Goal: Check status: Check status

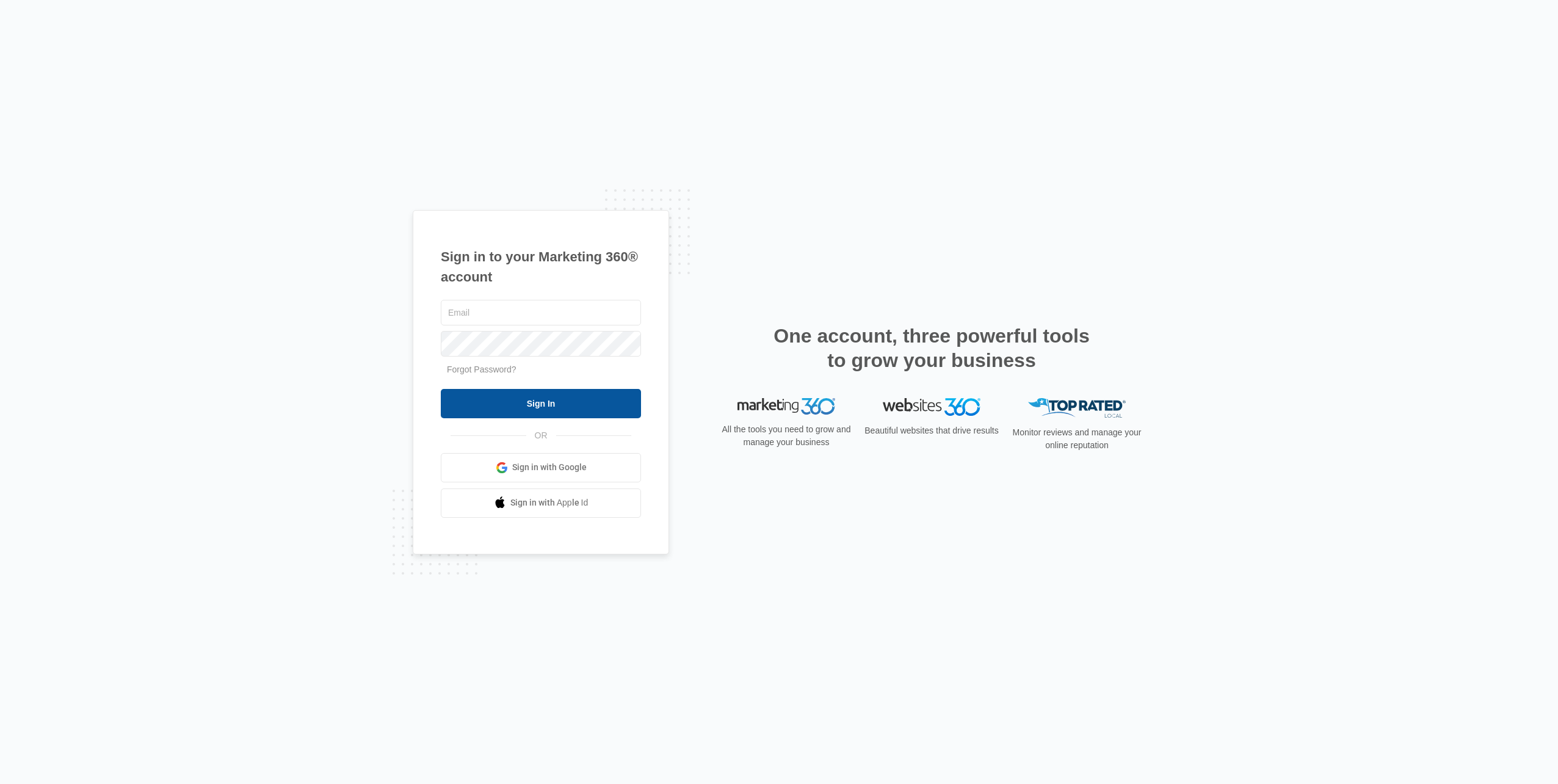
type input "[EMAIL_ADDRESS][DOMAIN_NAME]"
click at [556, 397] on input "Sign In" at bounding box center [541, 403] width 200 height 29
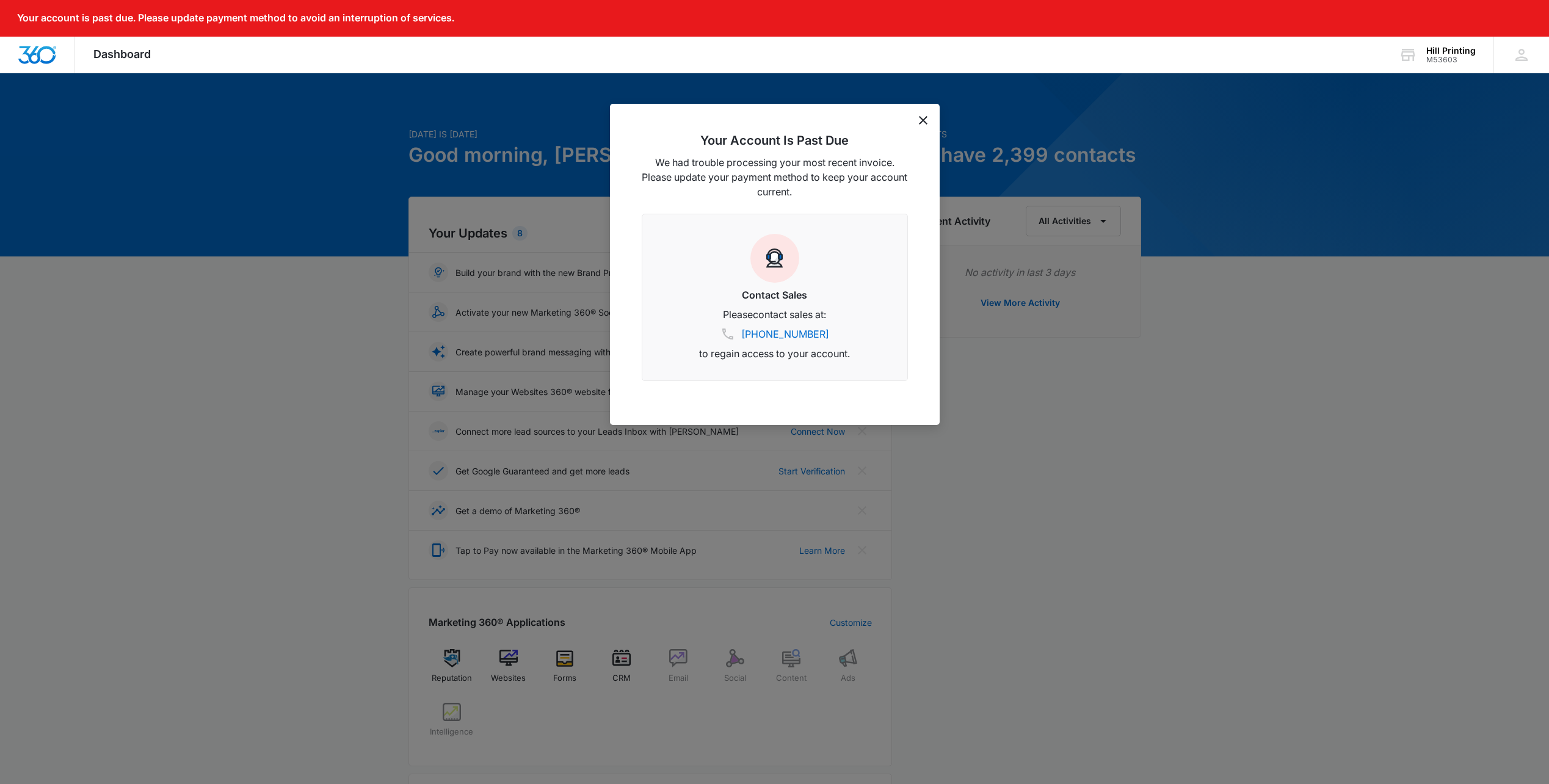
click at [924, 120] on icon "dismiss this dialog" at bounding box center [923, 120] width 9 height 9
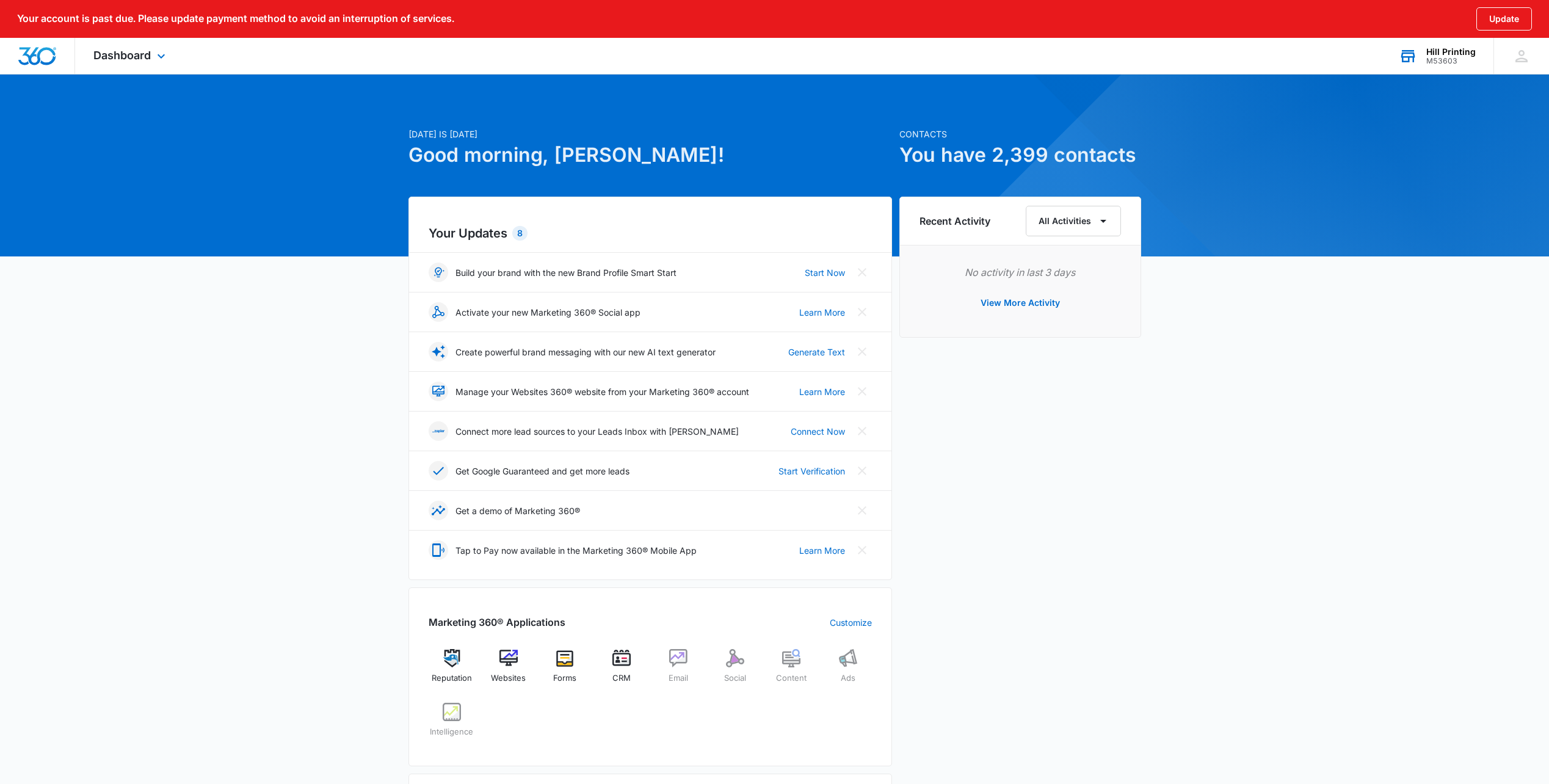
click at [1433, 55] on div "Hill Printing" at bounding box center [1451, 52] width 50 height 10
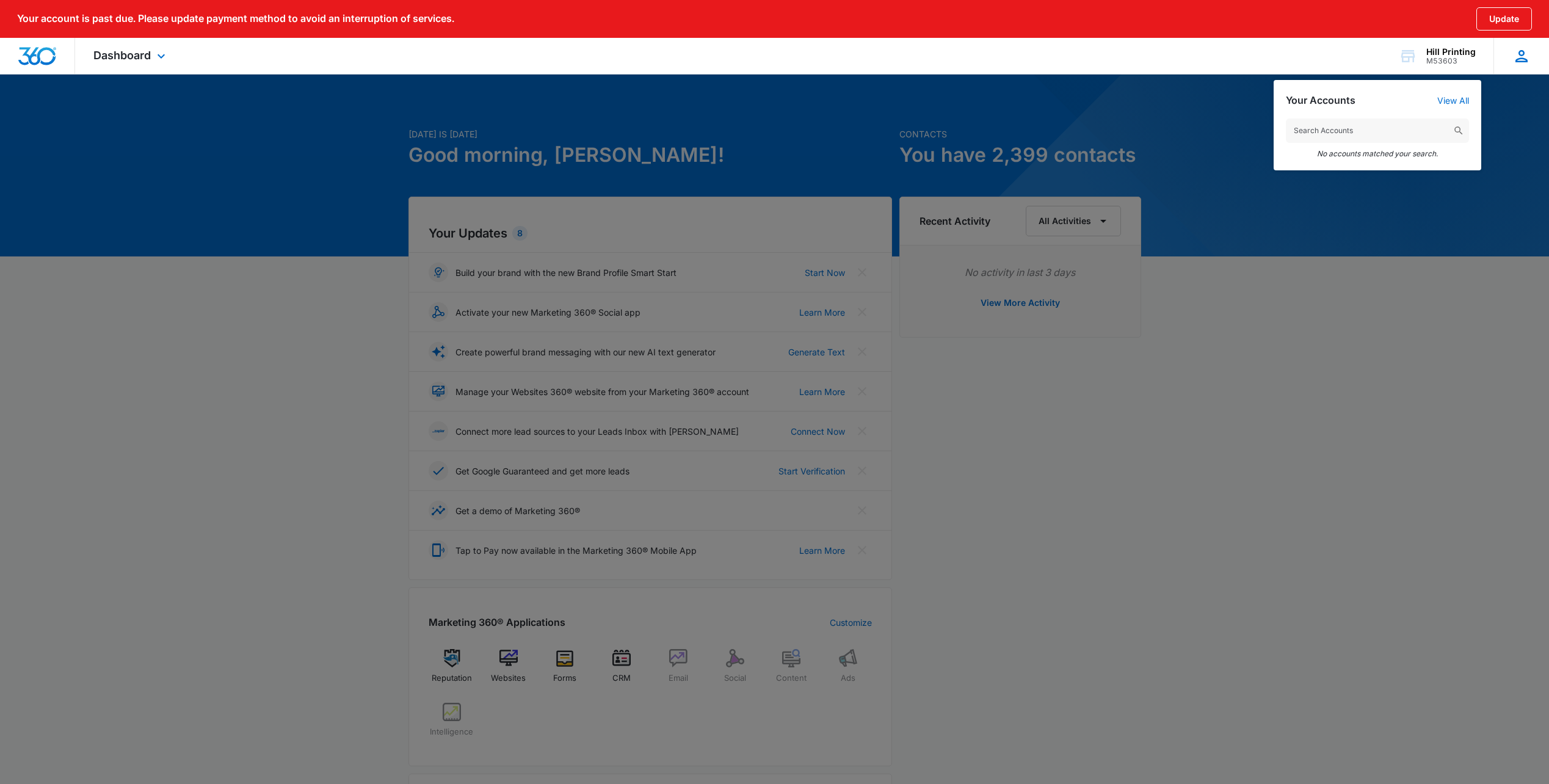
click at [1519, 67] on div "[PERSON_NAME] [EMAIL_ADDRESS][DOMAIN_NAME] My Profile Notifications Support Log…" at bounding box center [1522, 56] width 56 height 36
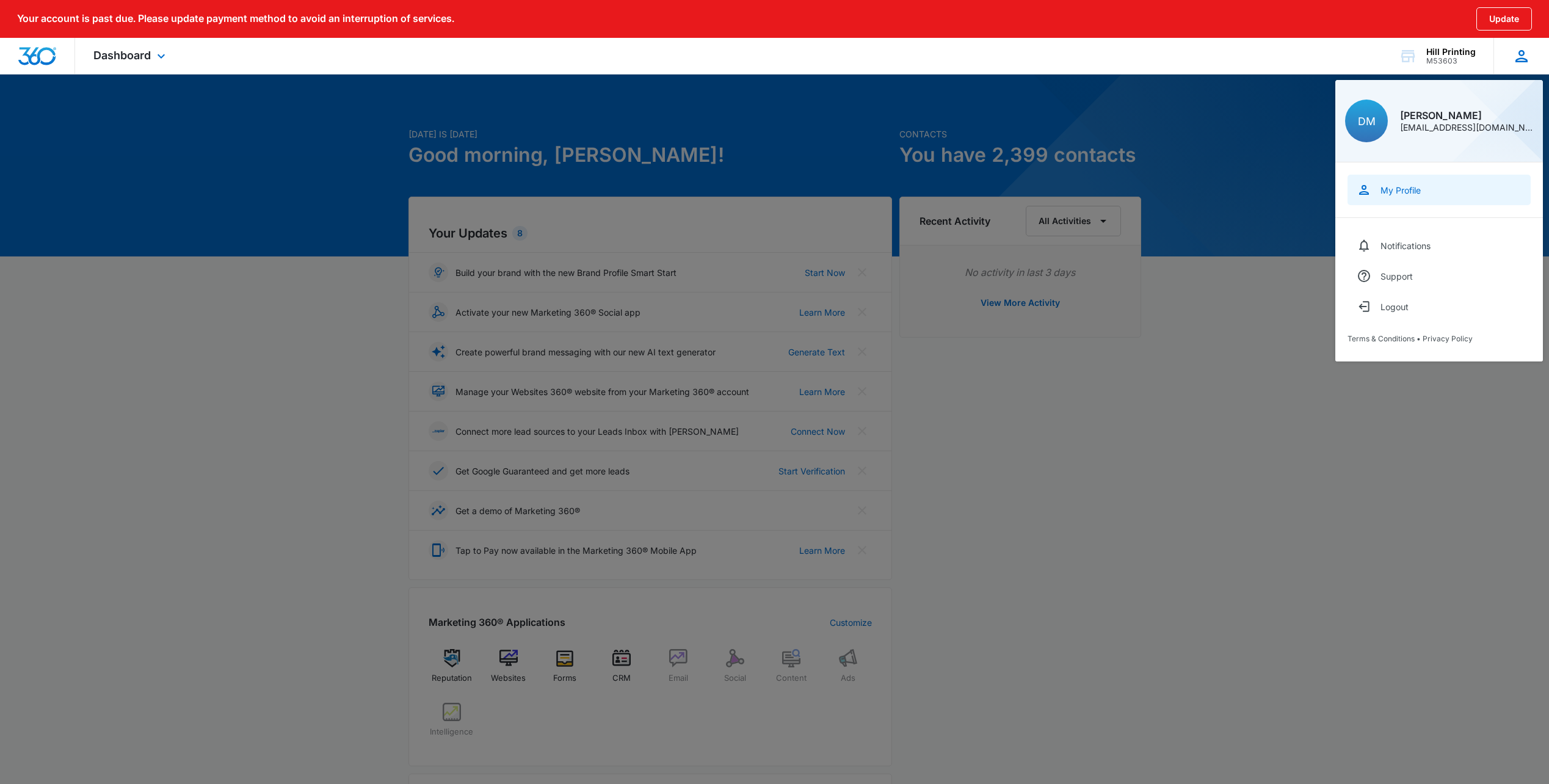
click at [1421, 187] on div "My Profile" at bounding box center [1400, 190] width 40 height 10
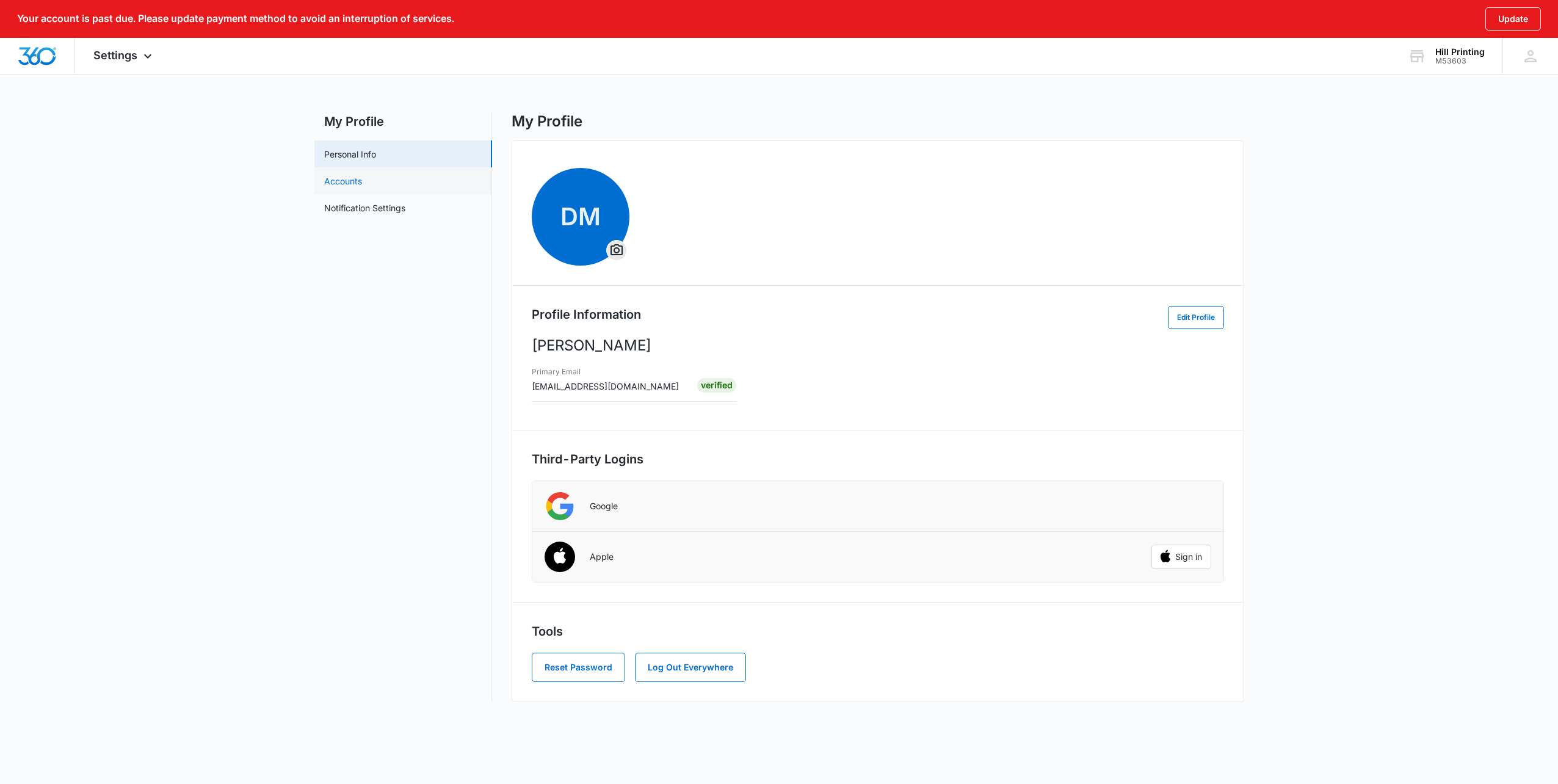
click at [362, 177] on link "Accounts" at bounding box center [343, 181] width 38 height 13
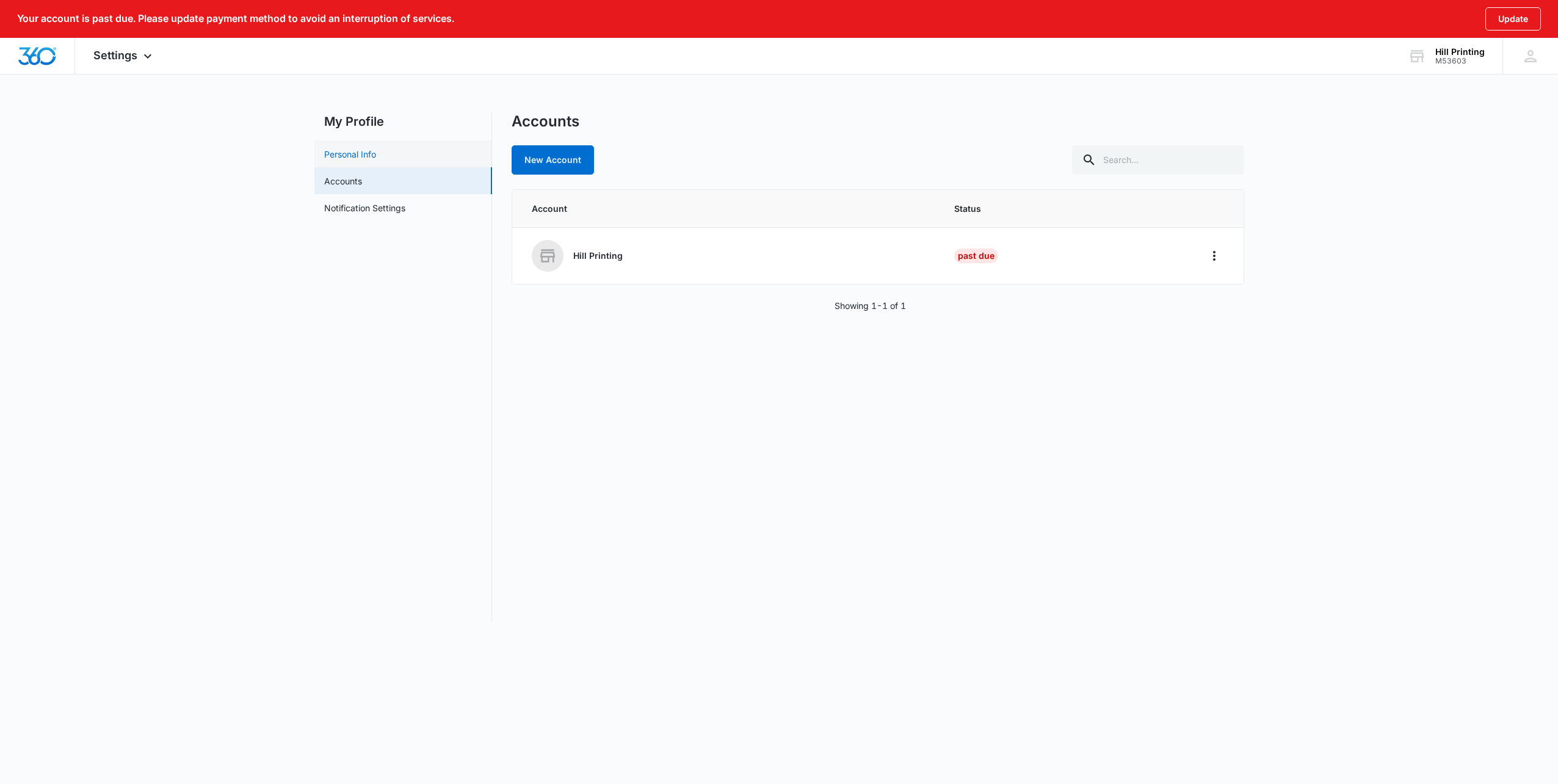
click at [372, 154] on link "Personal Info" at bounding box center [350, 154] width 52 height 13
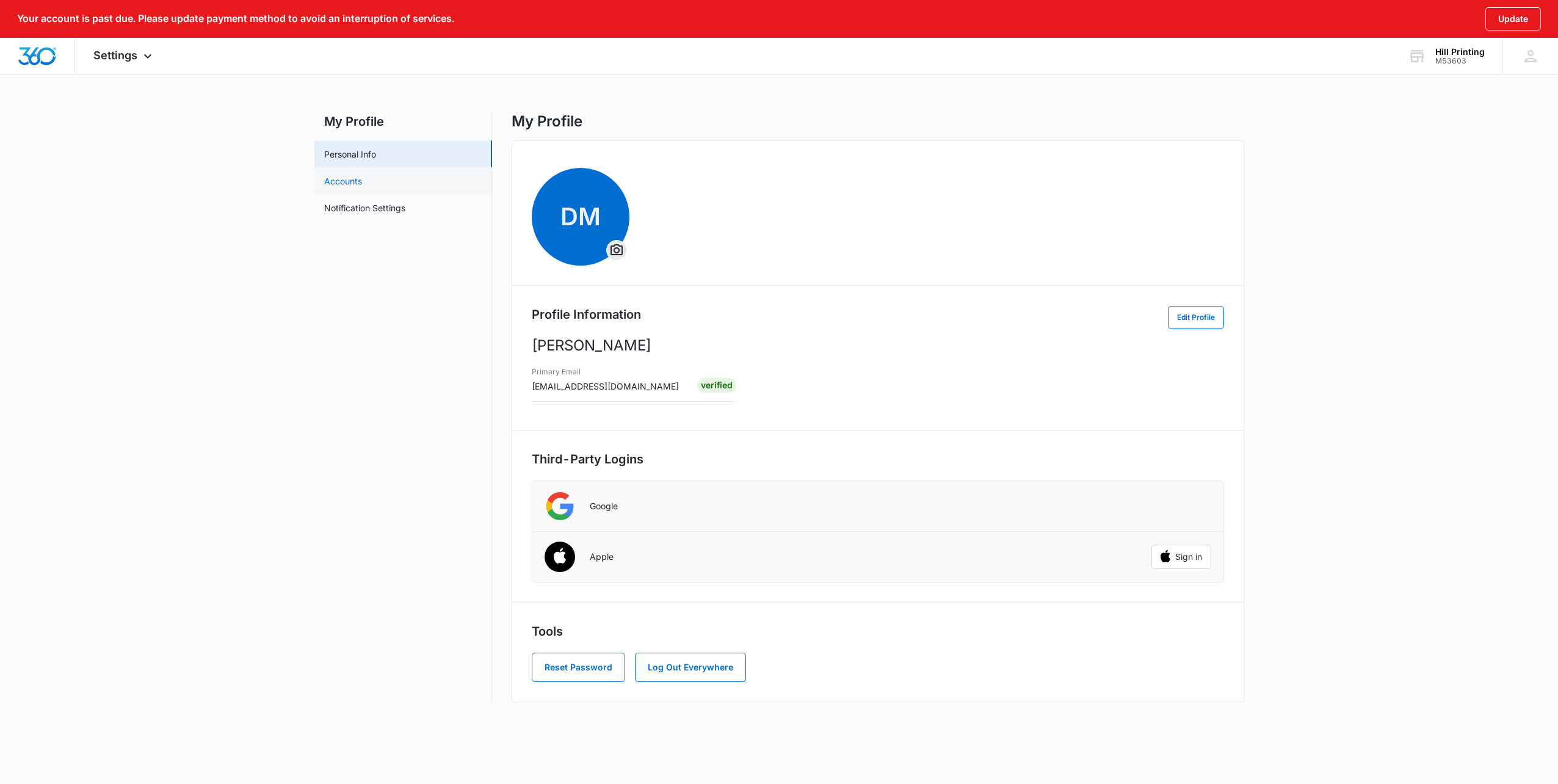
click at [362, 185] on link "Accounts" at bounding box center [343, 181] width 38 height 13
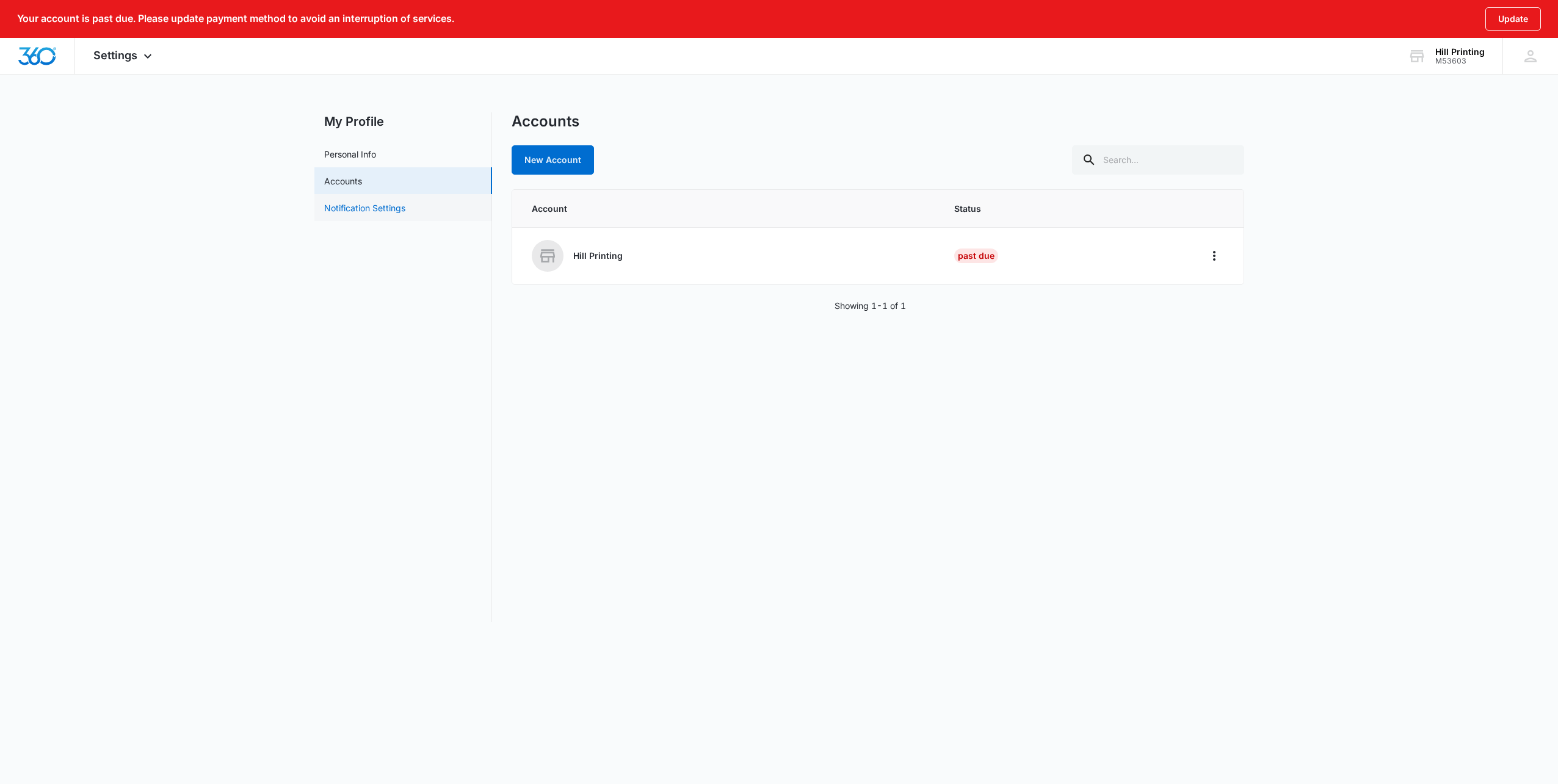
click at [370, 209] on link "Notification Settings" at bounding box center [364, 207] width 81 height 13
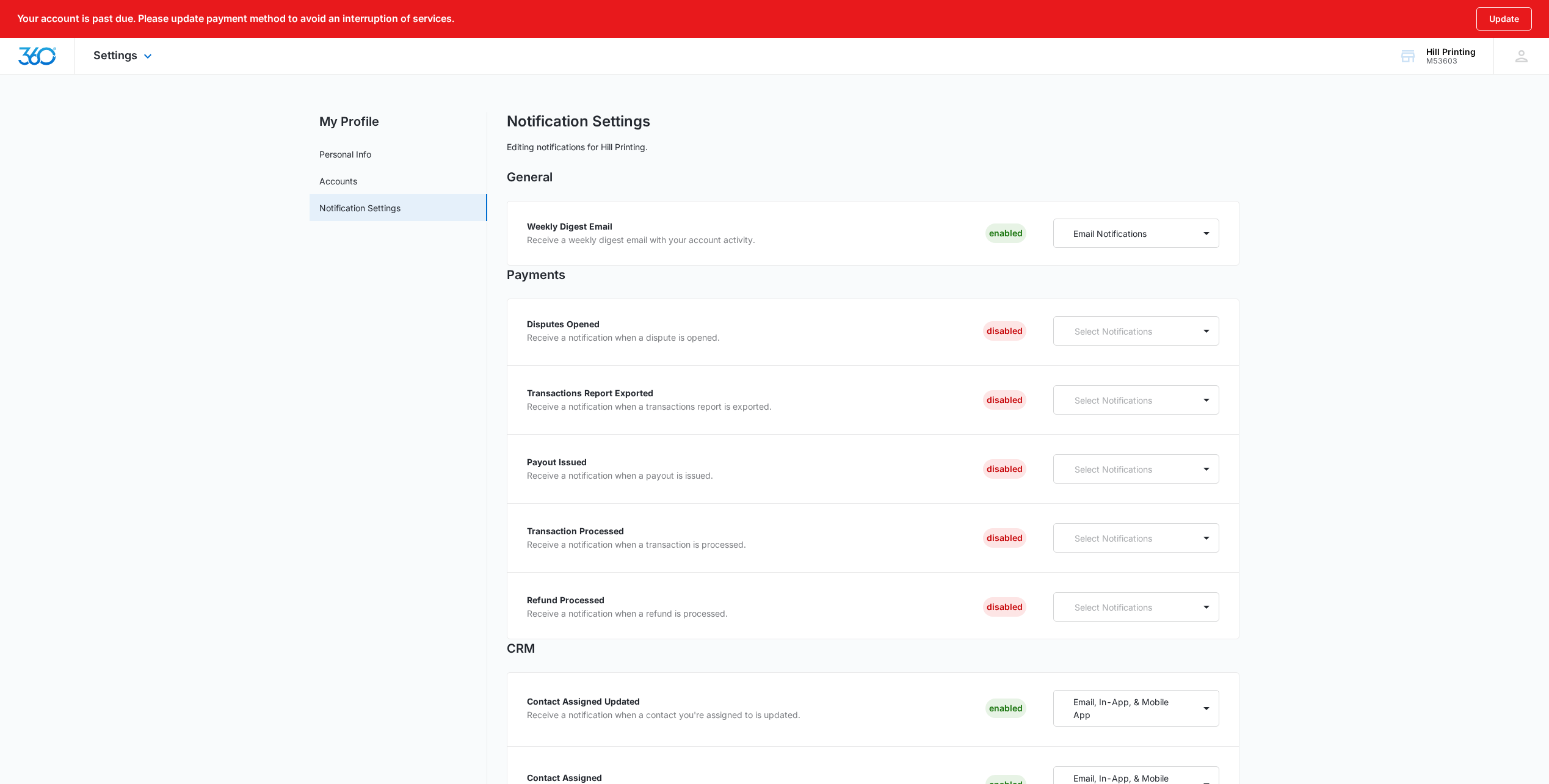
click at [137, 62] on div "Settings Apps Reputation Websites Forms CRM Email Social Content Ads Intelligen…" at bounding box center [124, 56] width 99 height 36
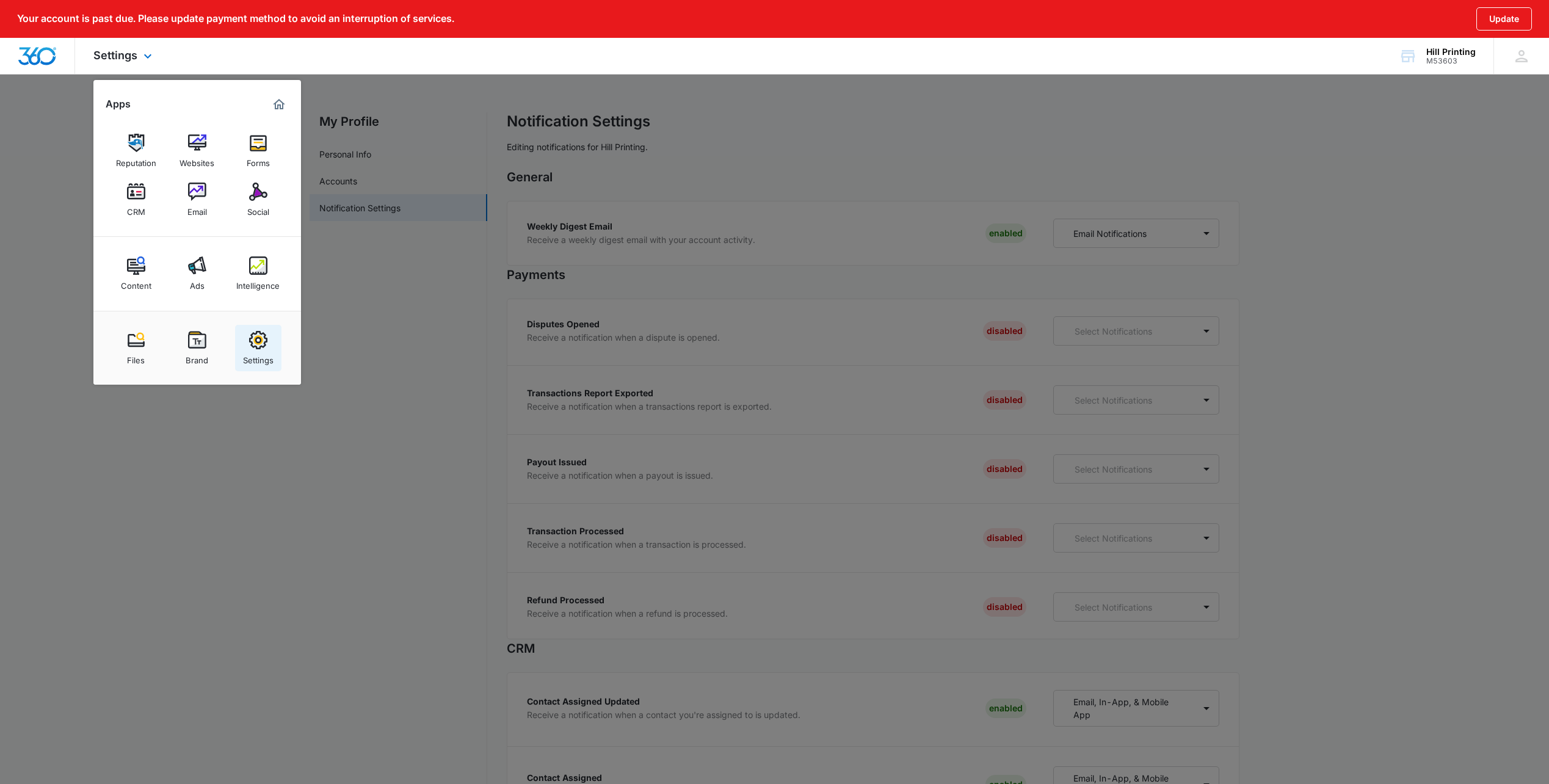
click at [266, 340] on img at bounding box center [258, 340] width 18 height 18
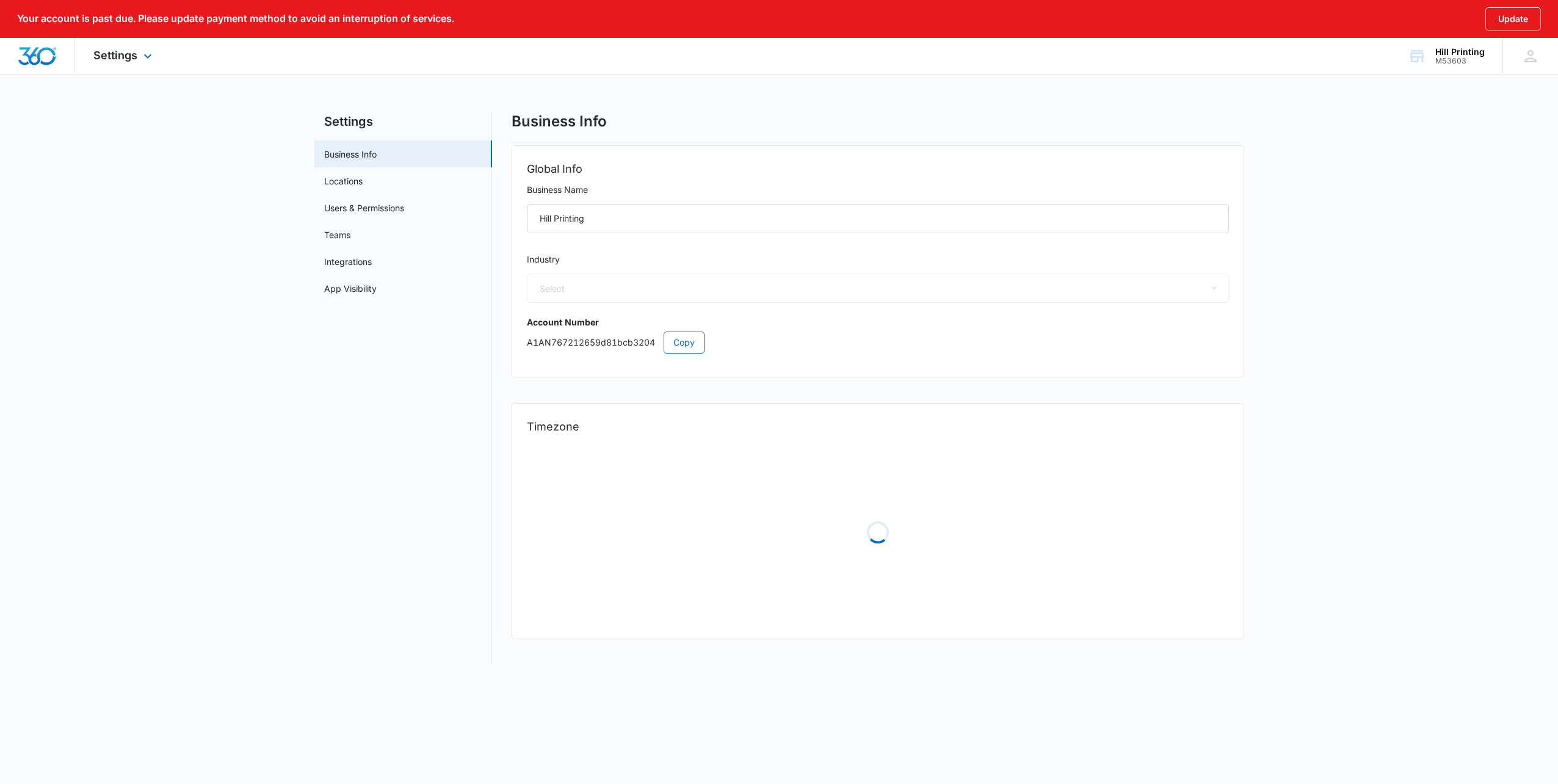
select select "52"
select select "US"
select select "America/New_York"
click at [363, 188] on link "Locations" at bounding box center [343, 181] width 39 height 13
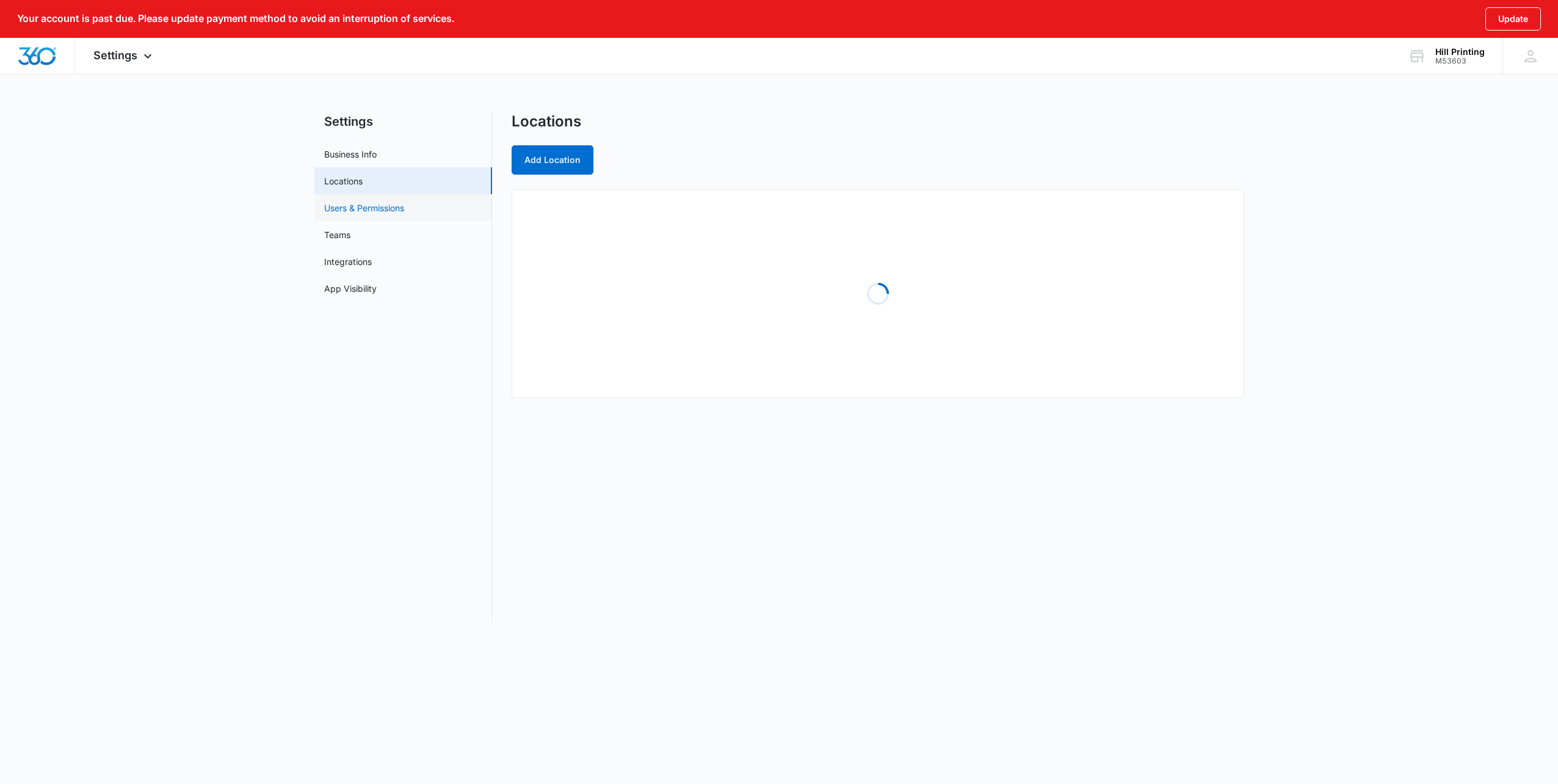
click at [396, 214] on link "Users & Permissions" at bounding box center [364, 207] width 80 height 13
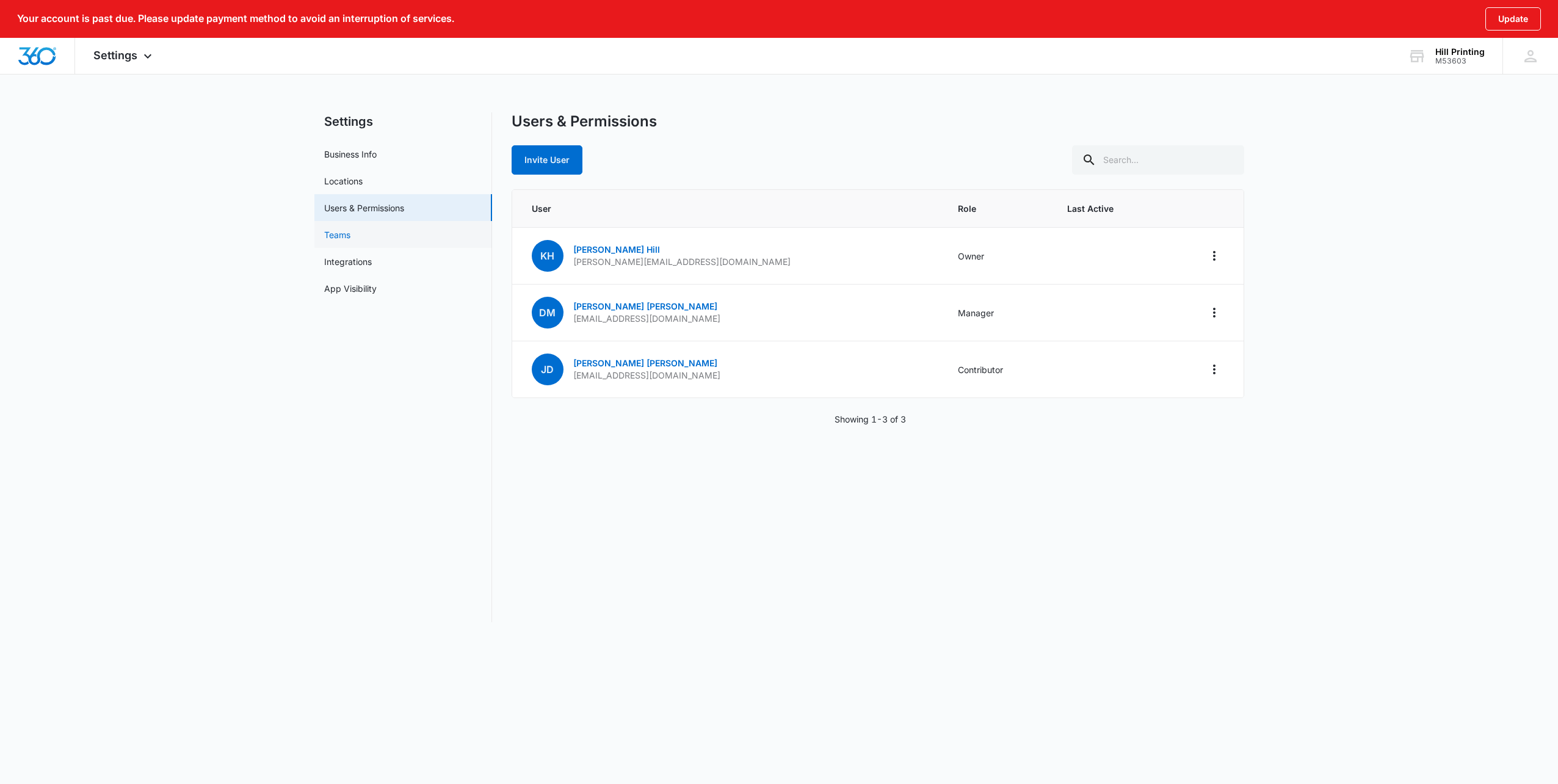
click at [351, 234] on link "Teams" at bounding box center [337, 234] width 26 height 13
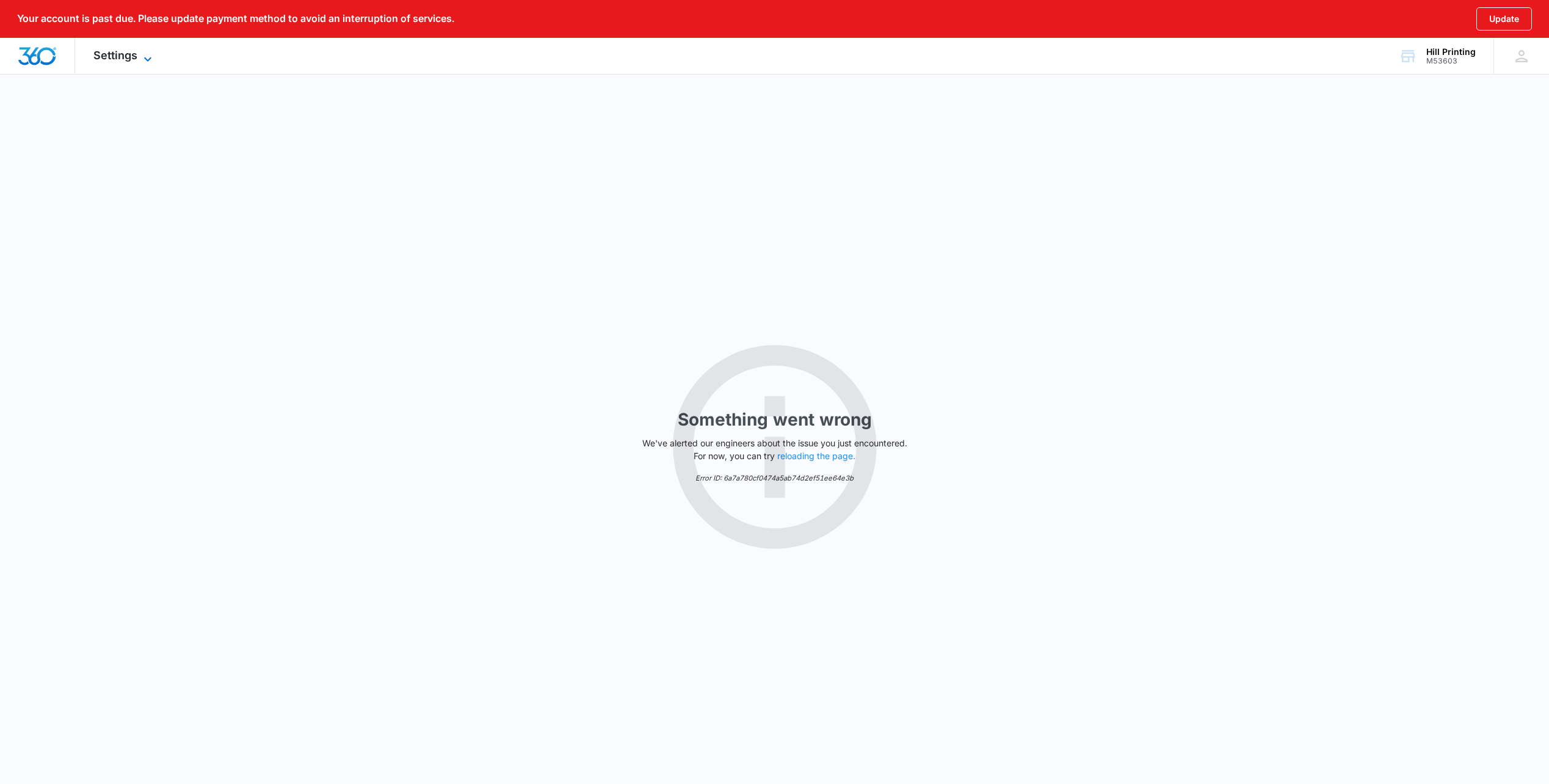
click at [103, 58] on span "Settings" at bounding box center [115, 55] width 44 height 13
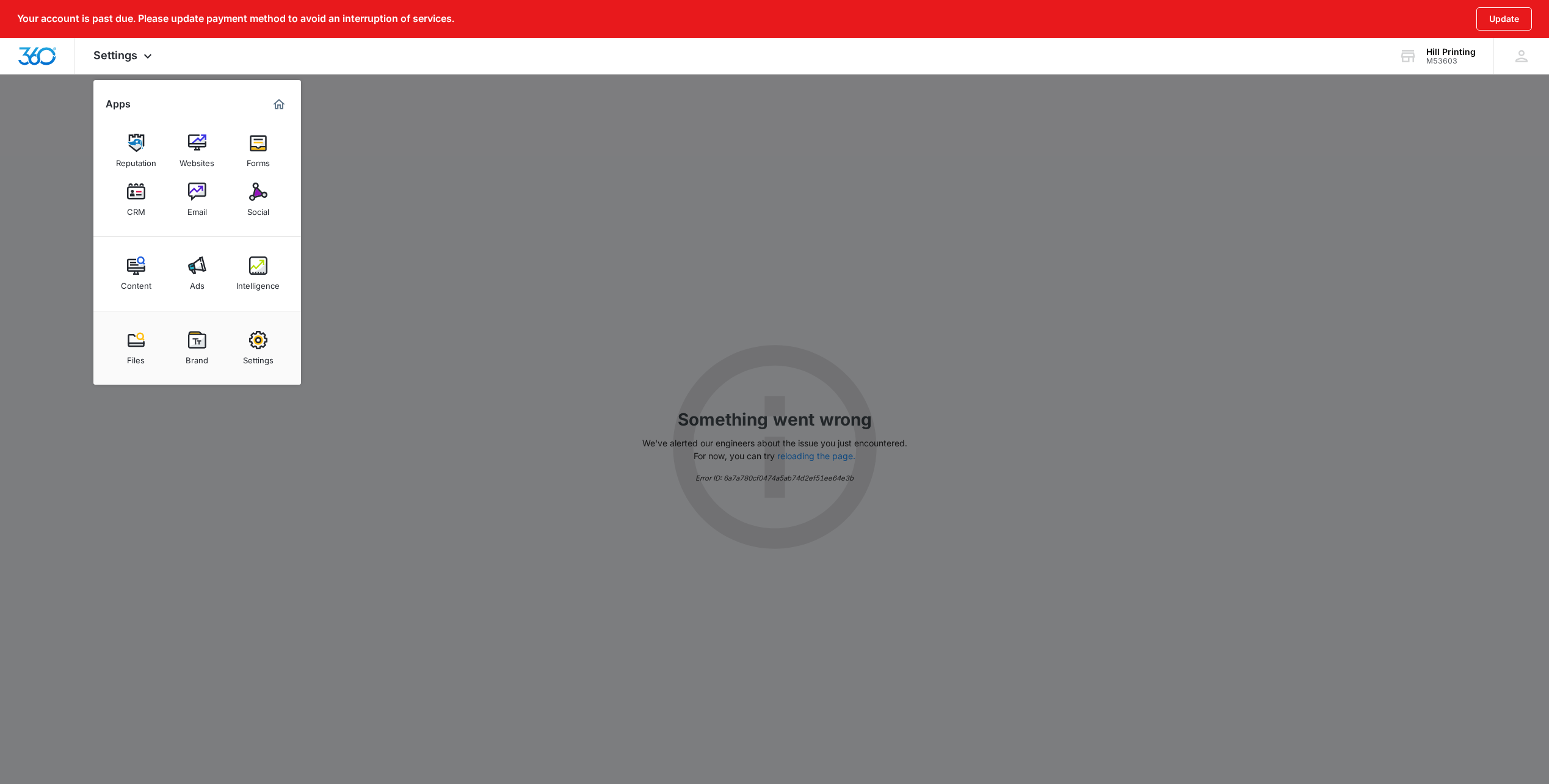
click at [246, 338] on link "Settings" at bounding box center [258, 348] width 46 height 46
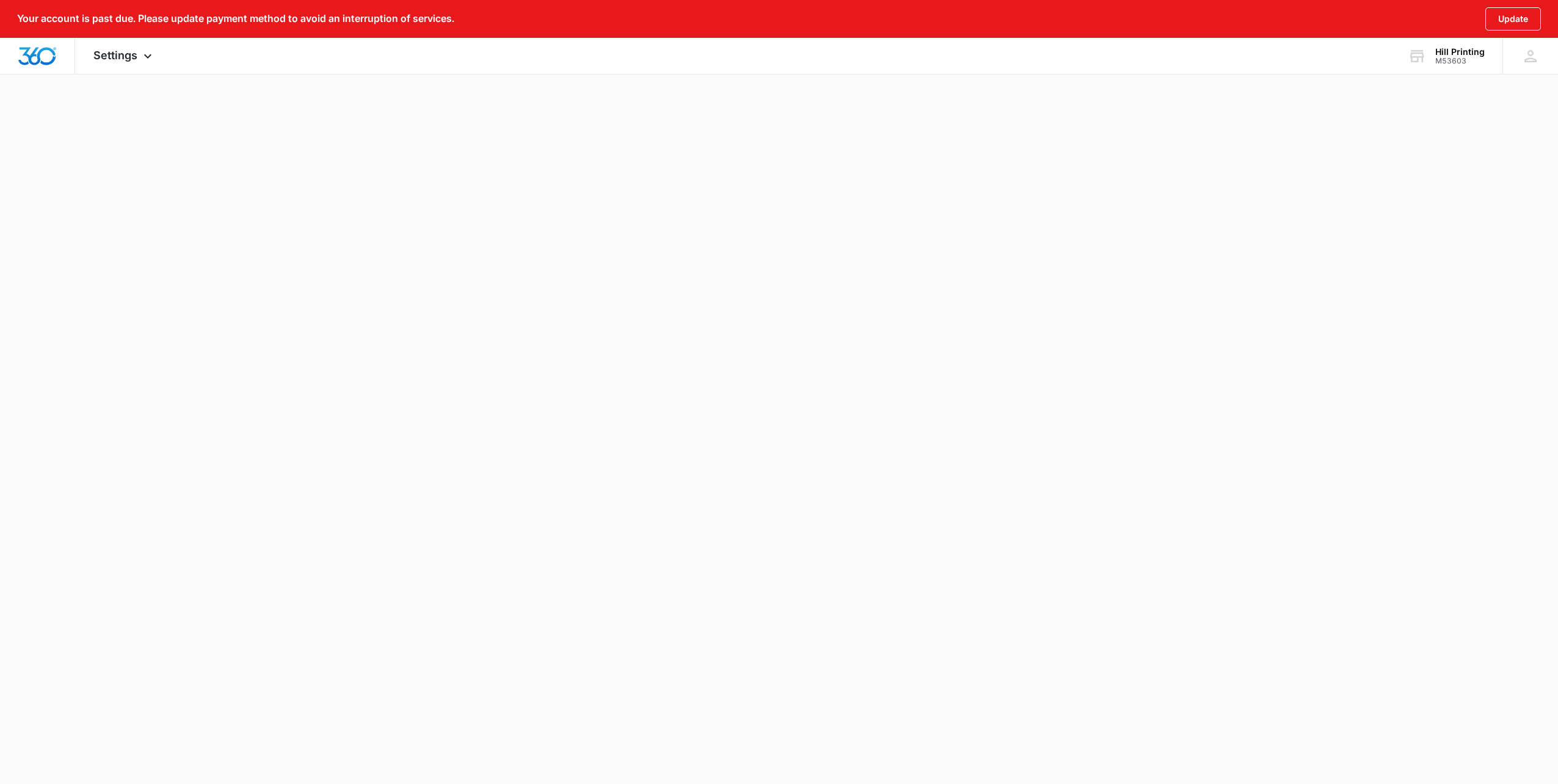
select select "52"
select select "US"
select select "America/New_York"
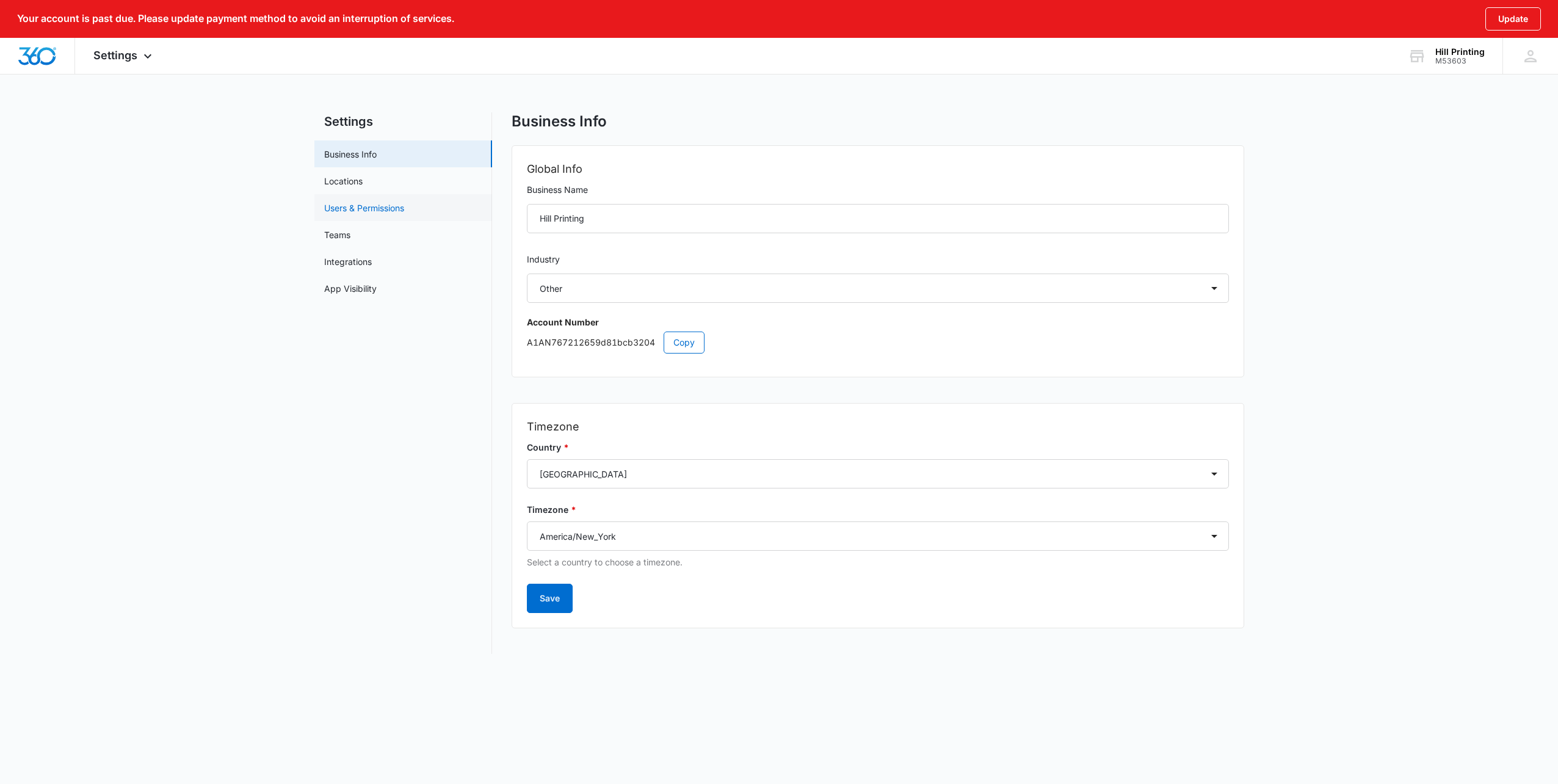
click at [378, 207] on link "Users & Permissions" at bounding box center [364, 207] width 80 height 13
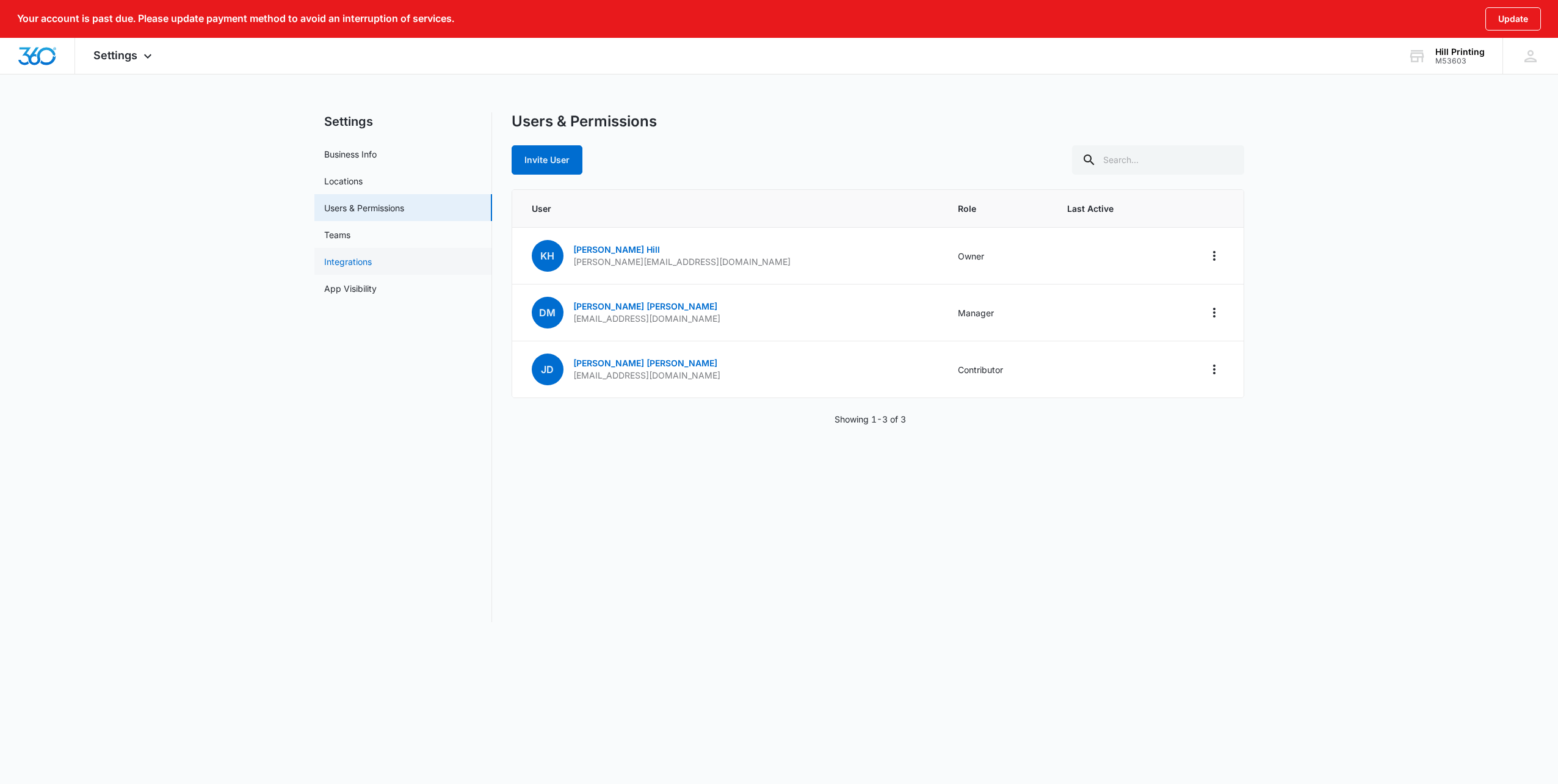
click at [350, 258] on link "Integrations" at bounding box center [348, 262] width 48 height 13
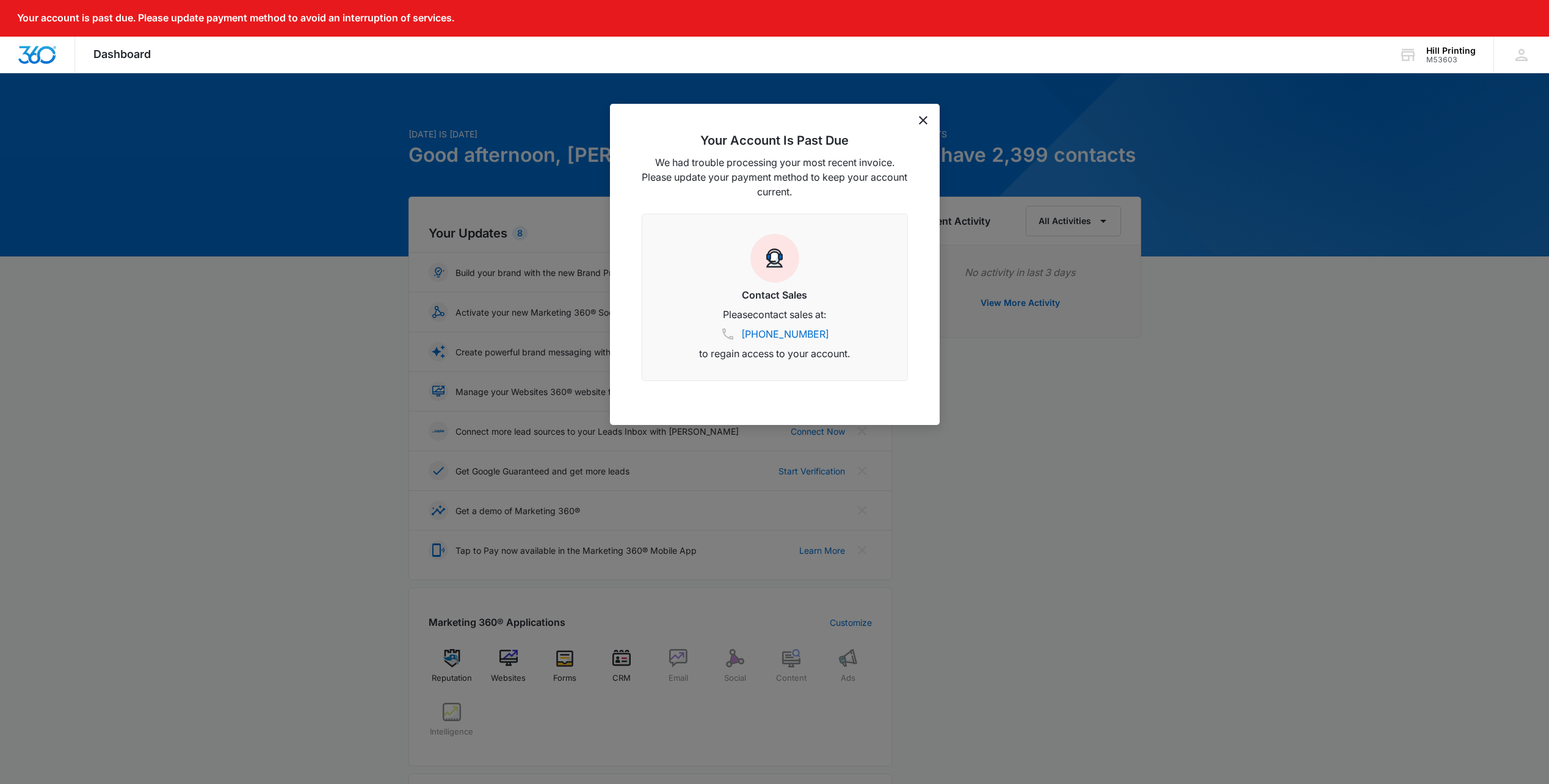
click at [924, 118] on icon "dismiss this dialog" at bounding box center [923, 120] width 9 height 9
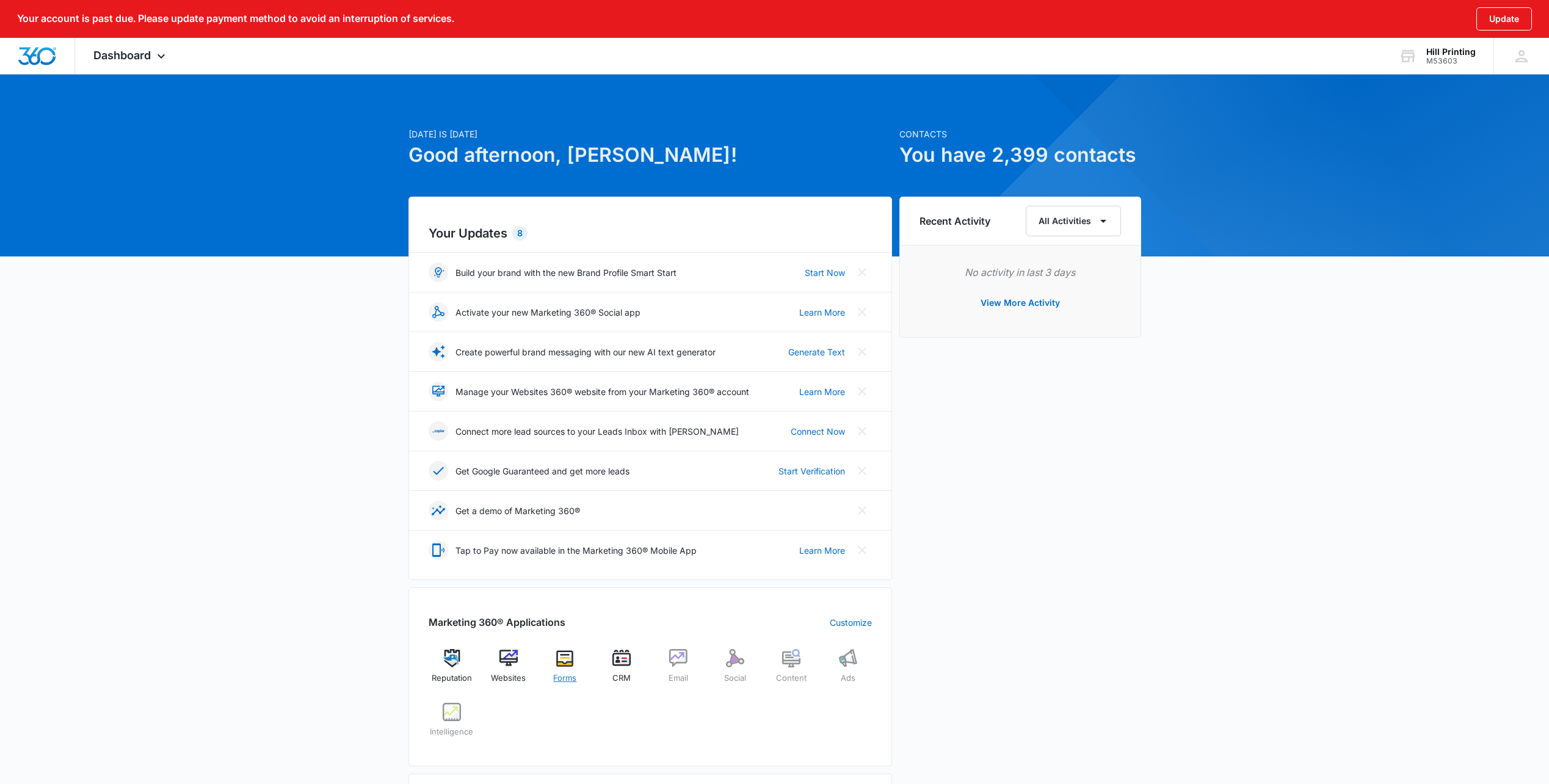
click at [565, 649] on img at bounding box center [565, 658] width 18 height 18
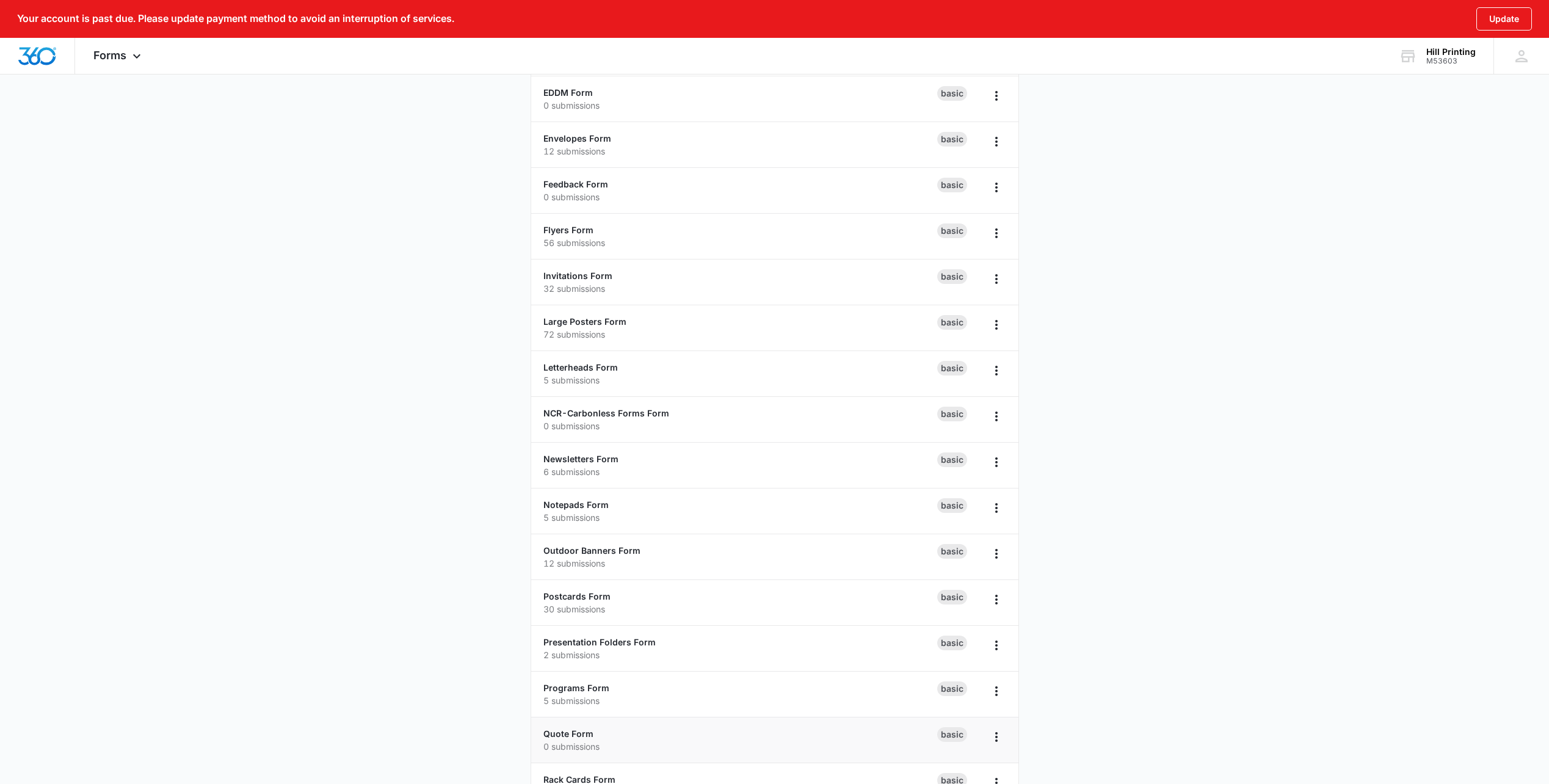
scroll to position [382, 0]
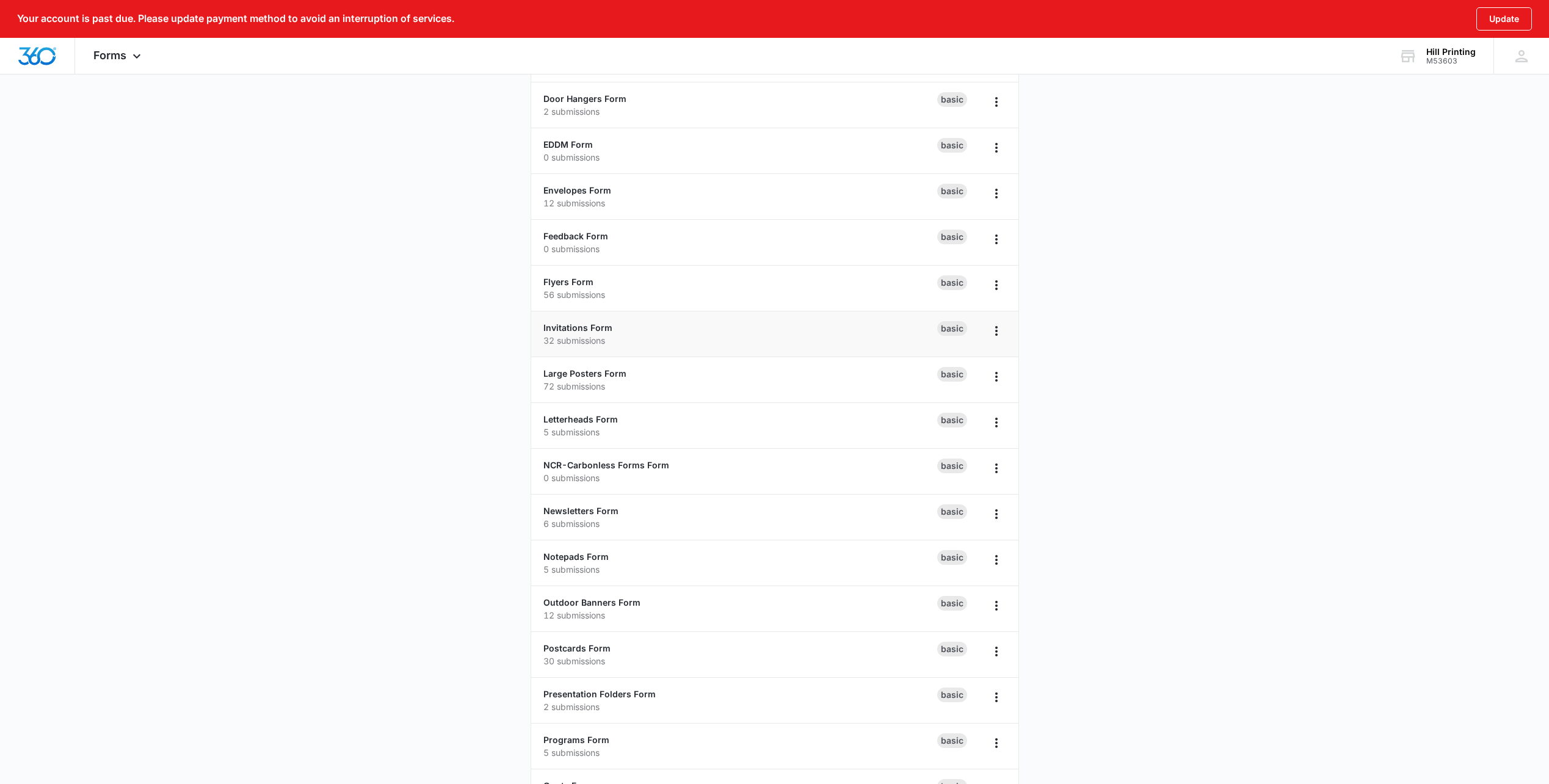
click at [773, 340] on p "32 submissions" at bounding box center [741, 340] width 394 height 13
click at [583, 334] on p "32 submissions" at bounding box center [741, 340] width 394 height 13
click at [578, 323] on link "Invitations Form" at bounding box center [578, 327] width 69 height 10
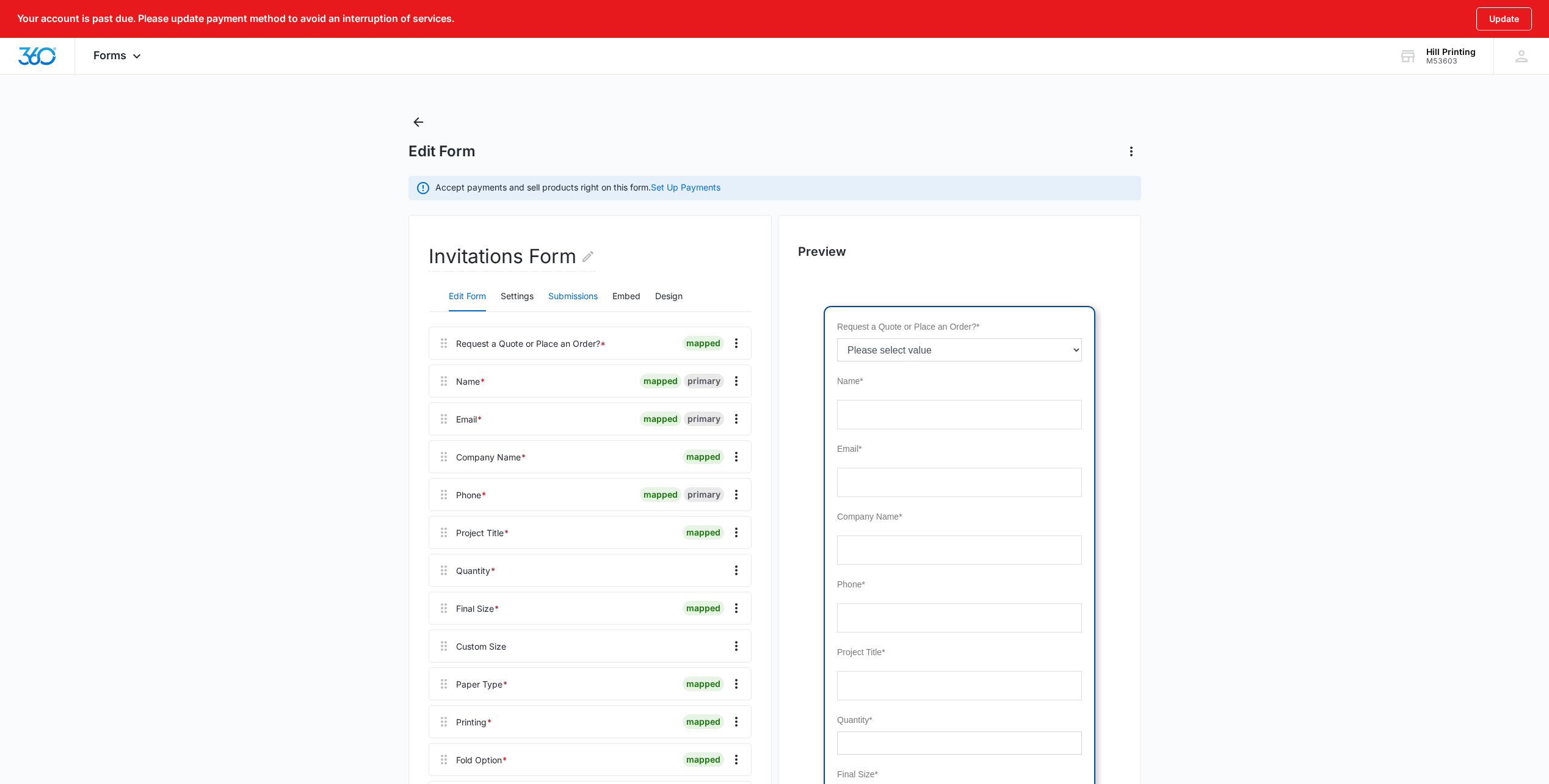
click at [561, 298] on button "Submissions" at bounding box center [573, 296] width 50 height 29
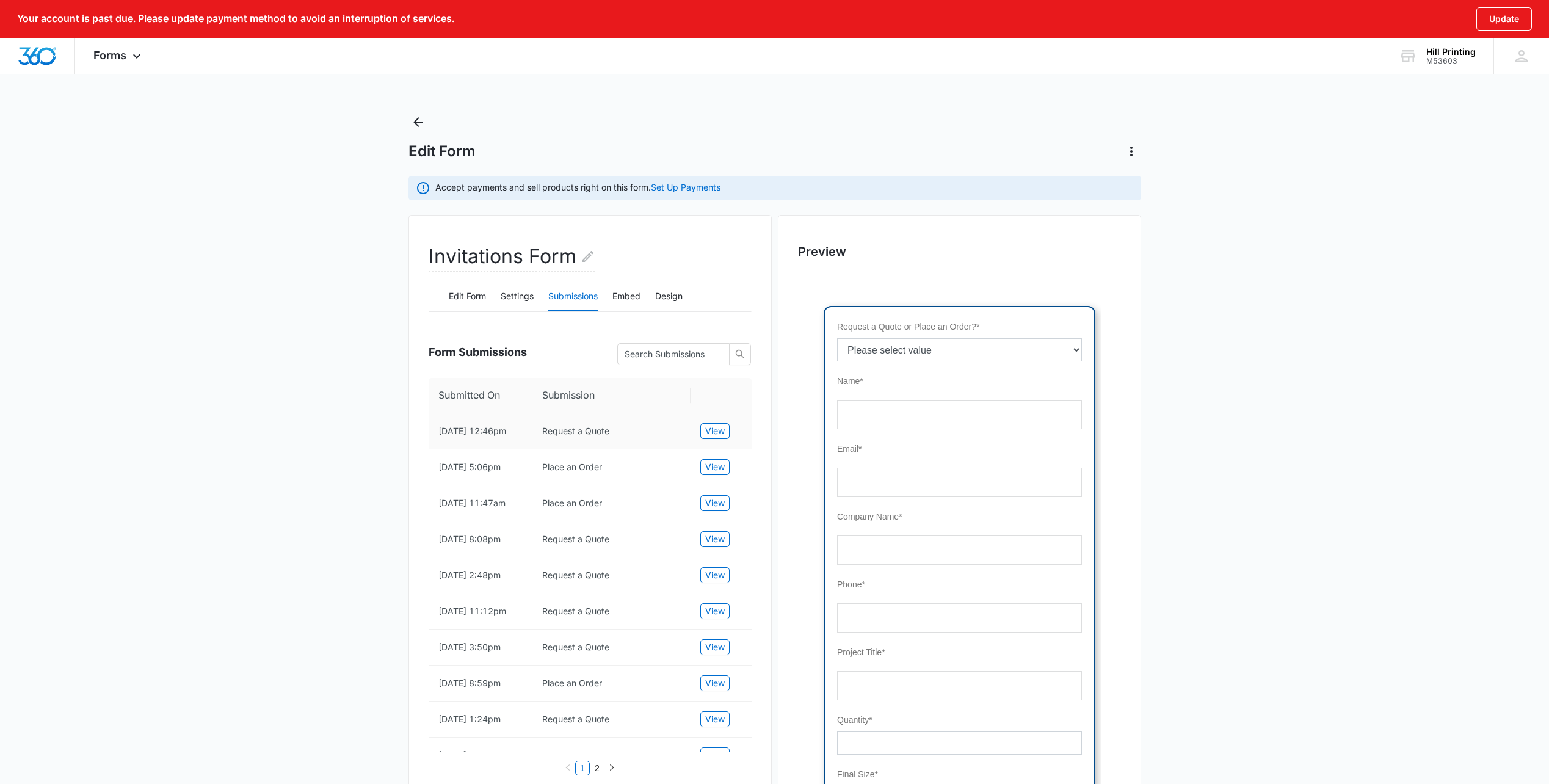
click at [637, 436] on td "Request a Quote" at bounding box center [611, 431] width 158 height 36
click at [706, 438] on span "View" at bounding box center [715, 431] width 20 height 14
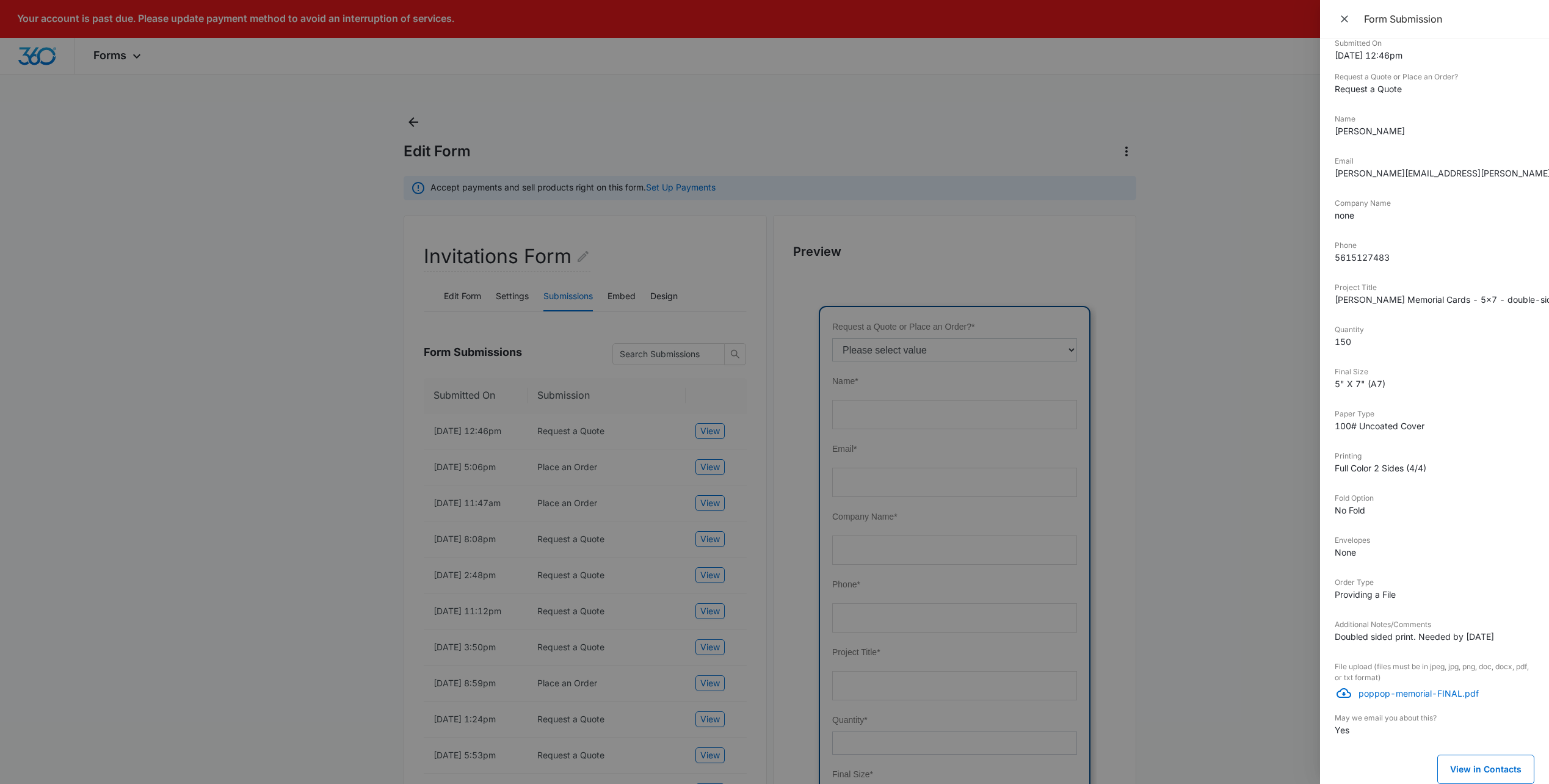
scroll to position [105, 0]
click at [1404, 687] on p "poppop-memorial-FINAL.pdf" at bounding box center [1446, 693] width 176 height 13
drag, startPoint x: 845, startPoint y: 57, endPoint x: 821, endPoint y: 55, distance: 24.1
click at [844, 57] on div at bounding box center [774, 392] width 1549 height 784
